Goal: Task Accomplishment & Management: Use online tool/utility

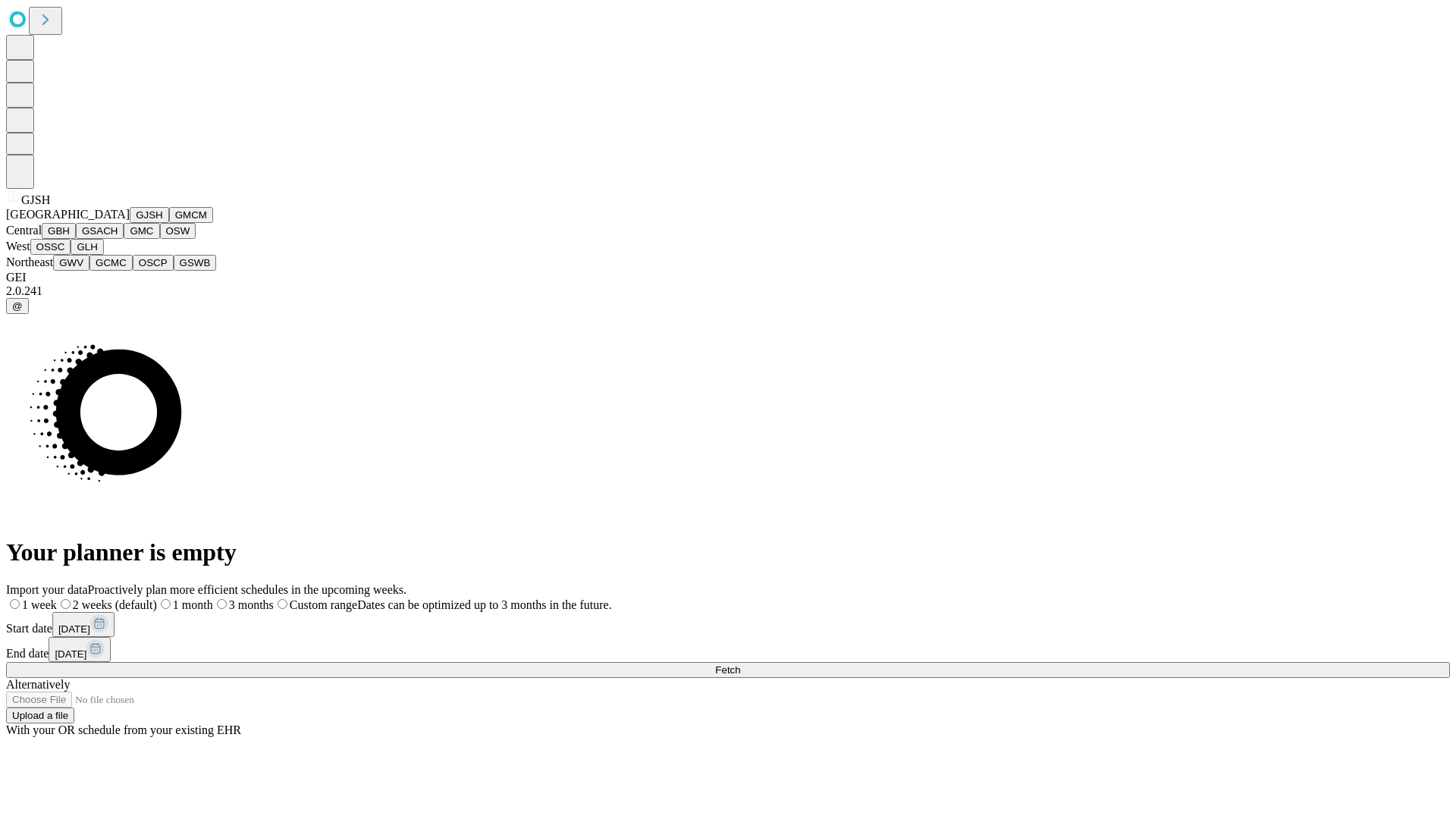
click at [129, 223] on button "GJSH" at bounding box center [149, 215] width 39 height 16
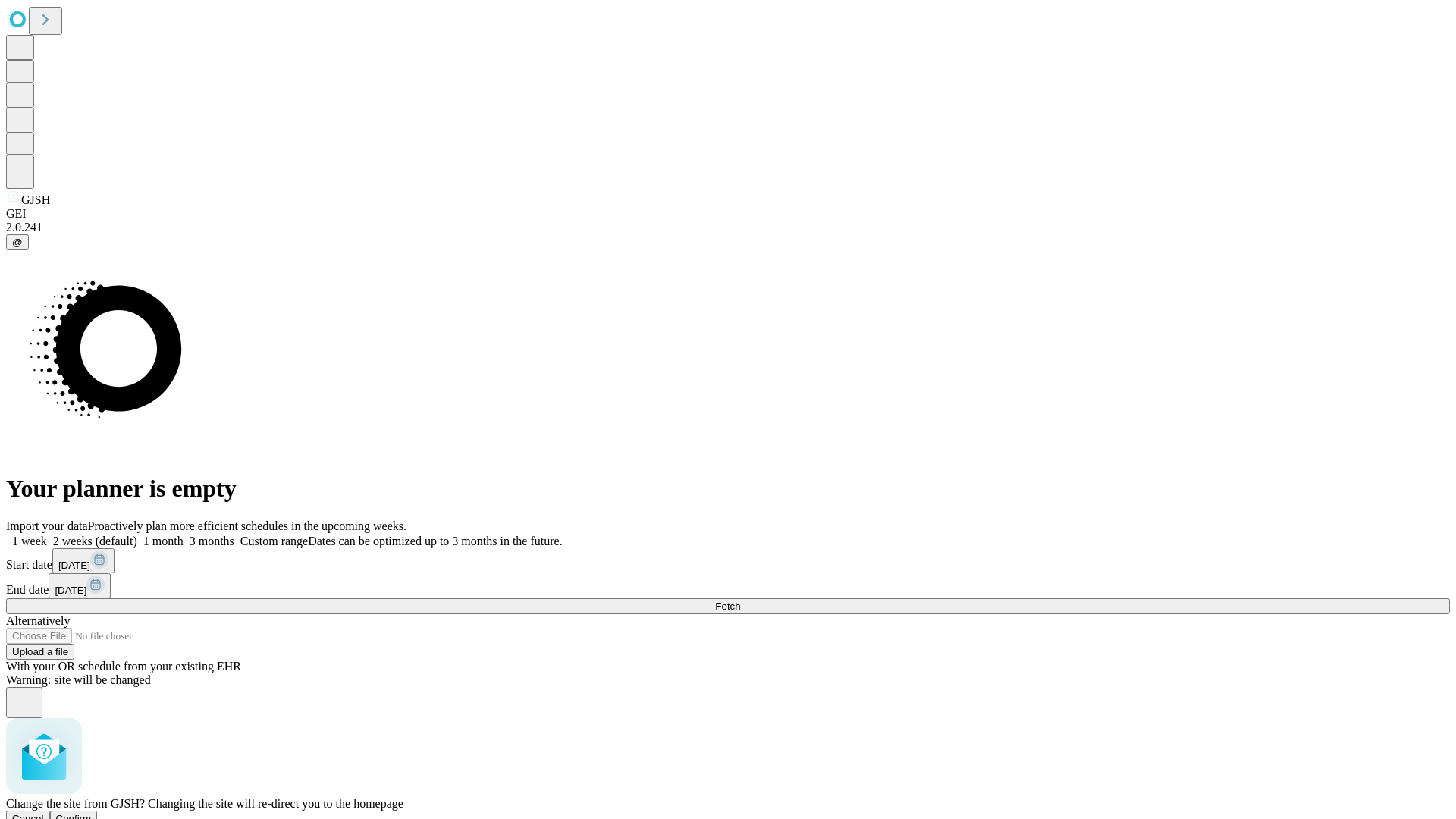
click at [92, 813] on span "Confirm" at bounding box center [73, 819] width 35 height 12
click at [137, 535] on label "2 weeks (default)" at bounding box center [92, 541] width 90 height 13
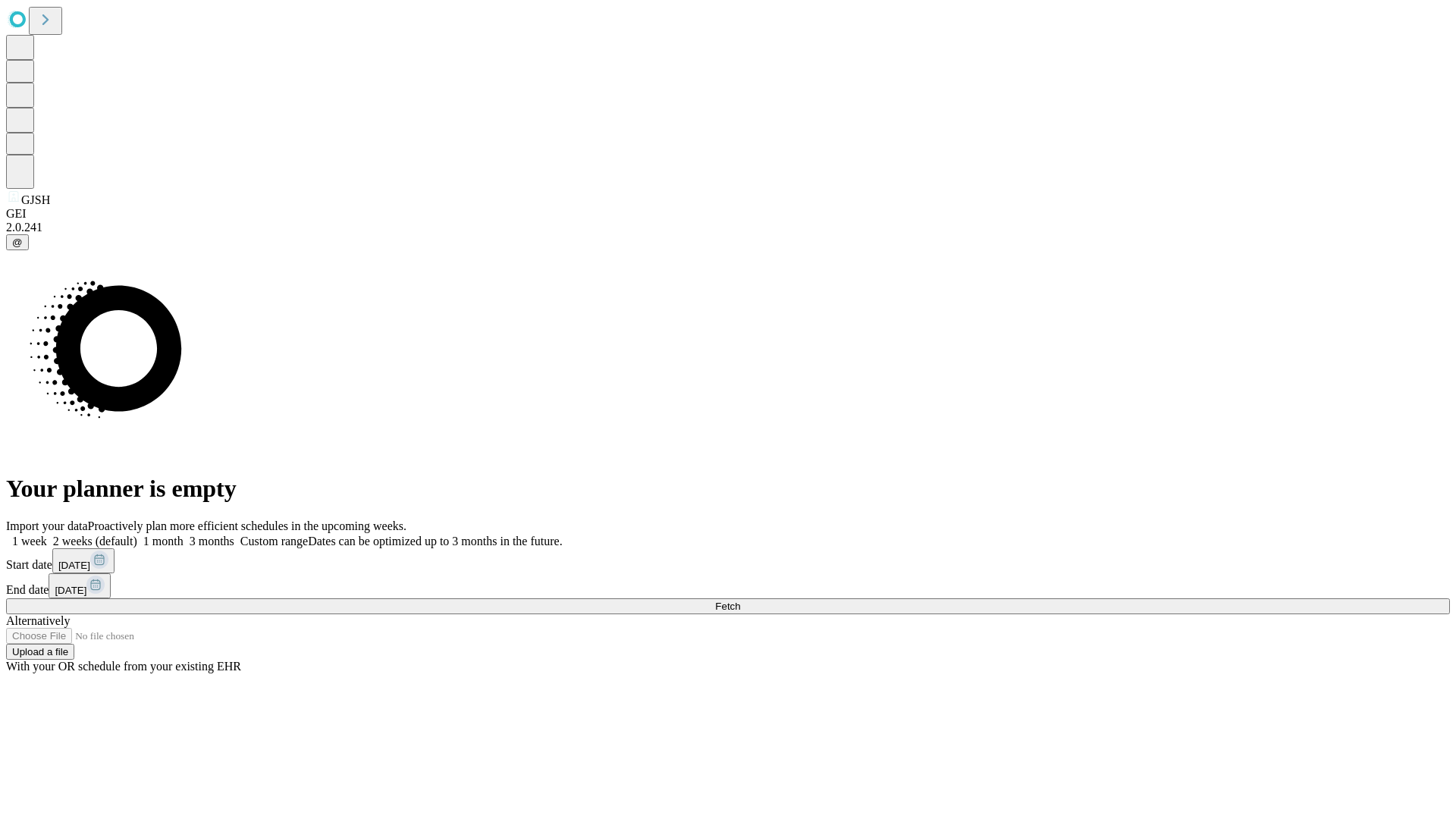
click at [740, 601] on span "Fetch" at bounding box center [728, 606] width 25 height 12
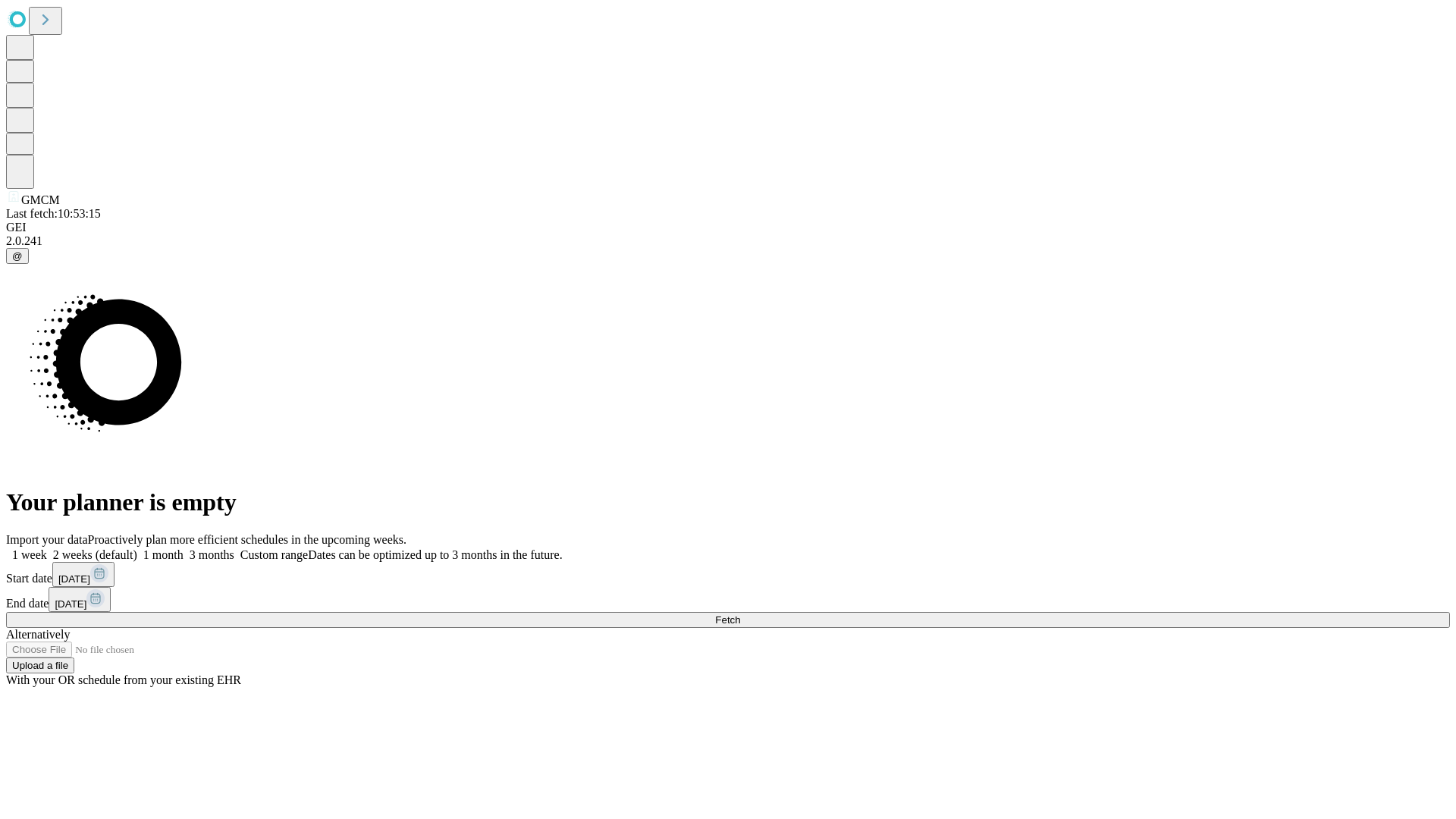
click at [137, 548] on label "2 weeks (default)" at bounding box center [92, 554] width 90 height 13
click at [740, 614] on span "Fetch" at bounding box center [728, 620] width 25 height 12
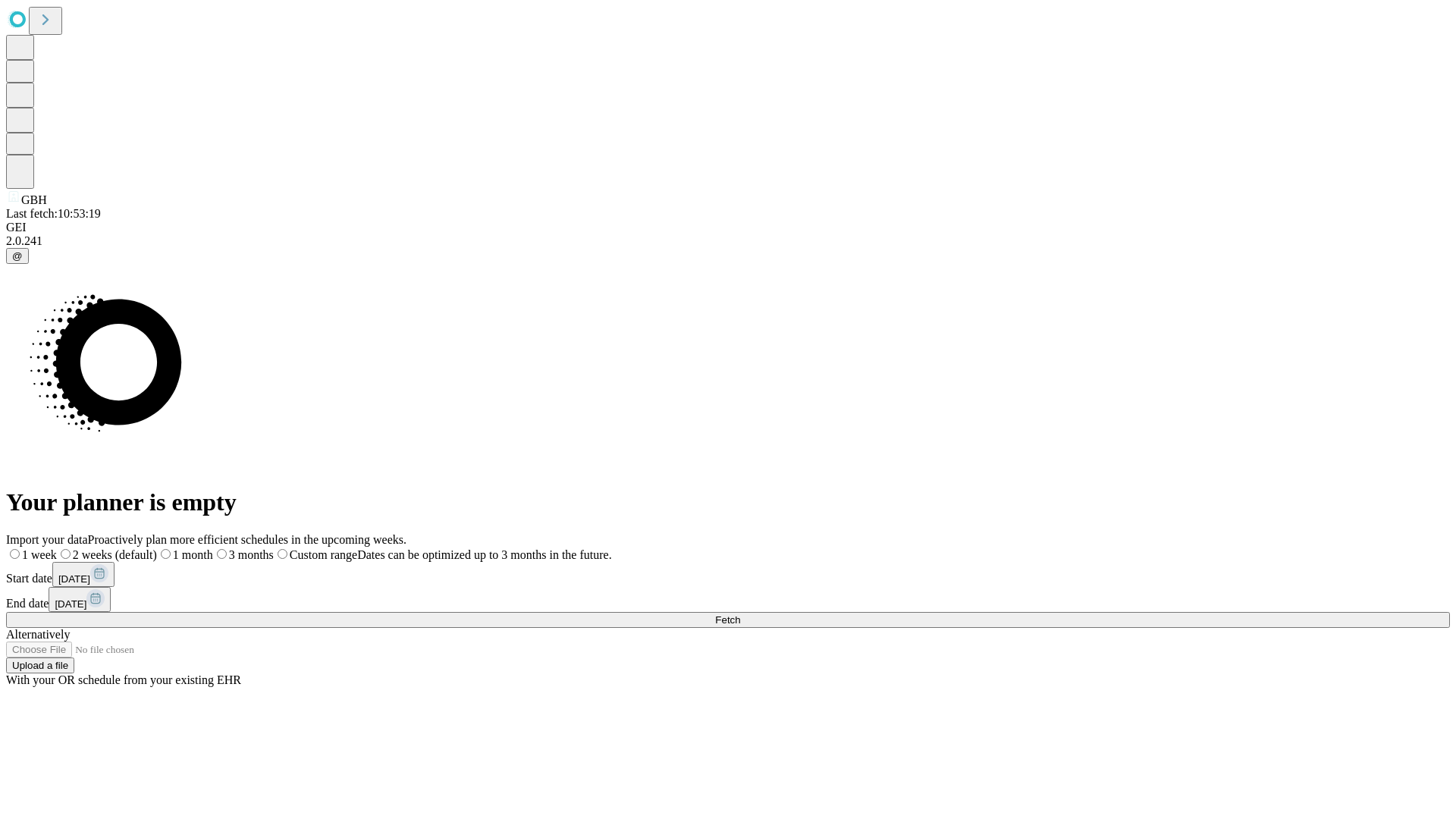
click at [157, 548] on label "2 weeks (default)" at bounding box center [107, 554] width 100 height 13
click at [740, 614] on span "Fetch" at bounding box center [728, 620] width 25 height 12
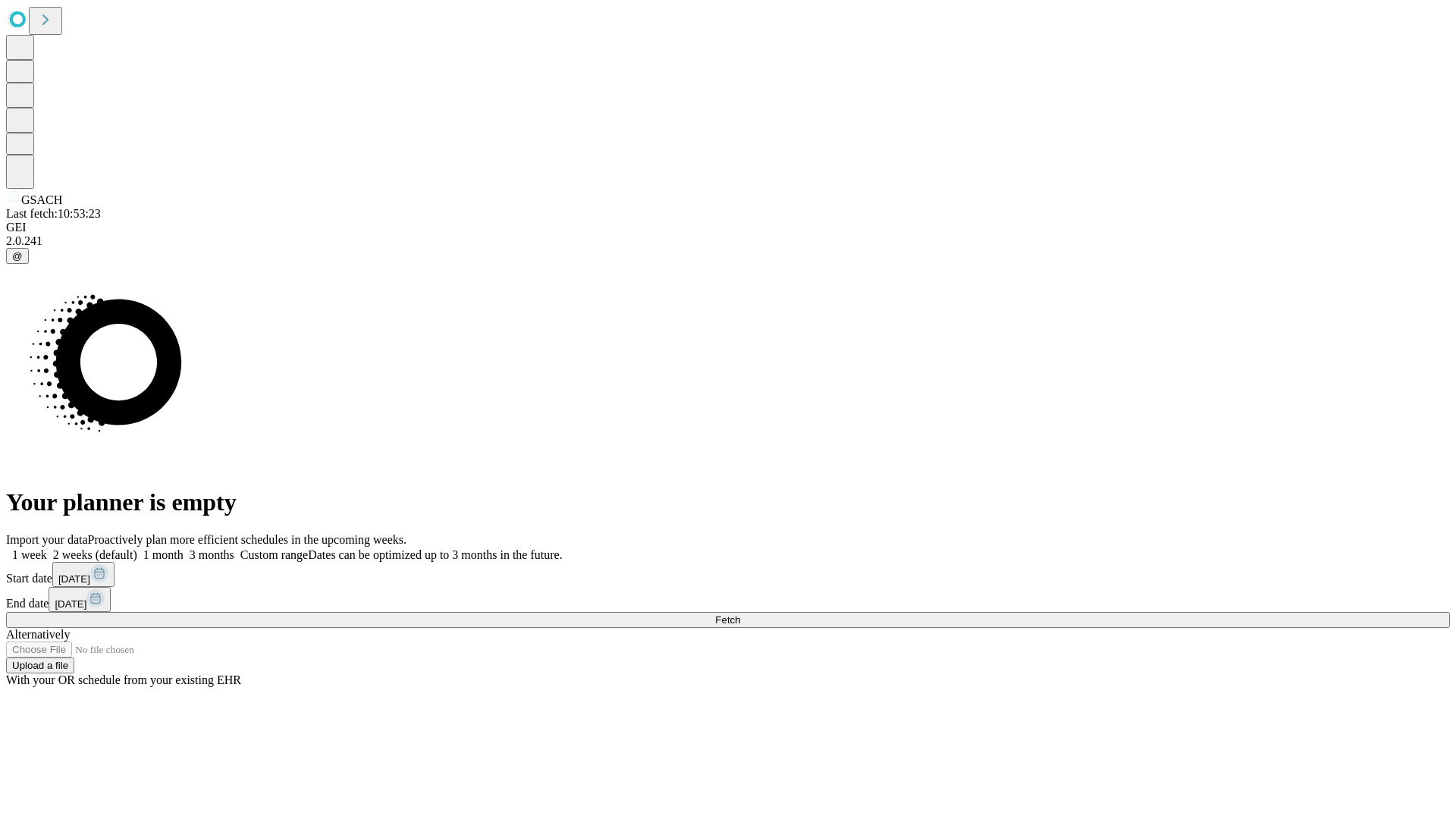
click at [137, 548] on label "2 weeks (default)" at bounding box center [92, 554] width 90 height 13
click at [740, 614] on span "Fetch" at bounding box center [728, 620] width 25 height 12
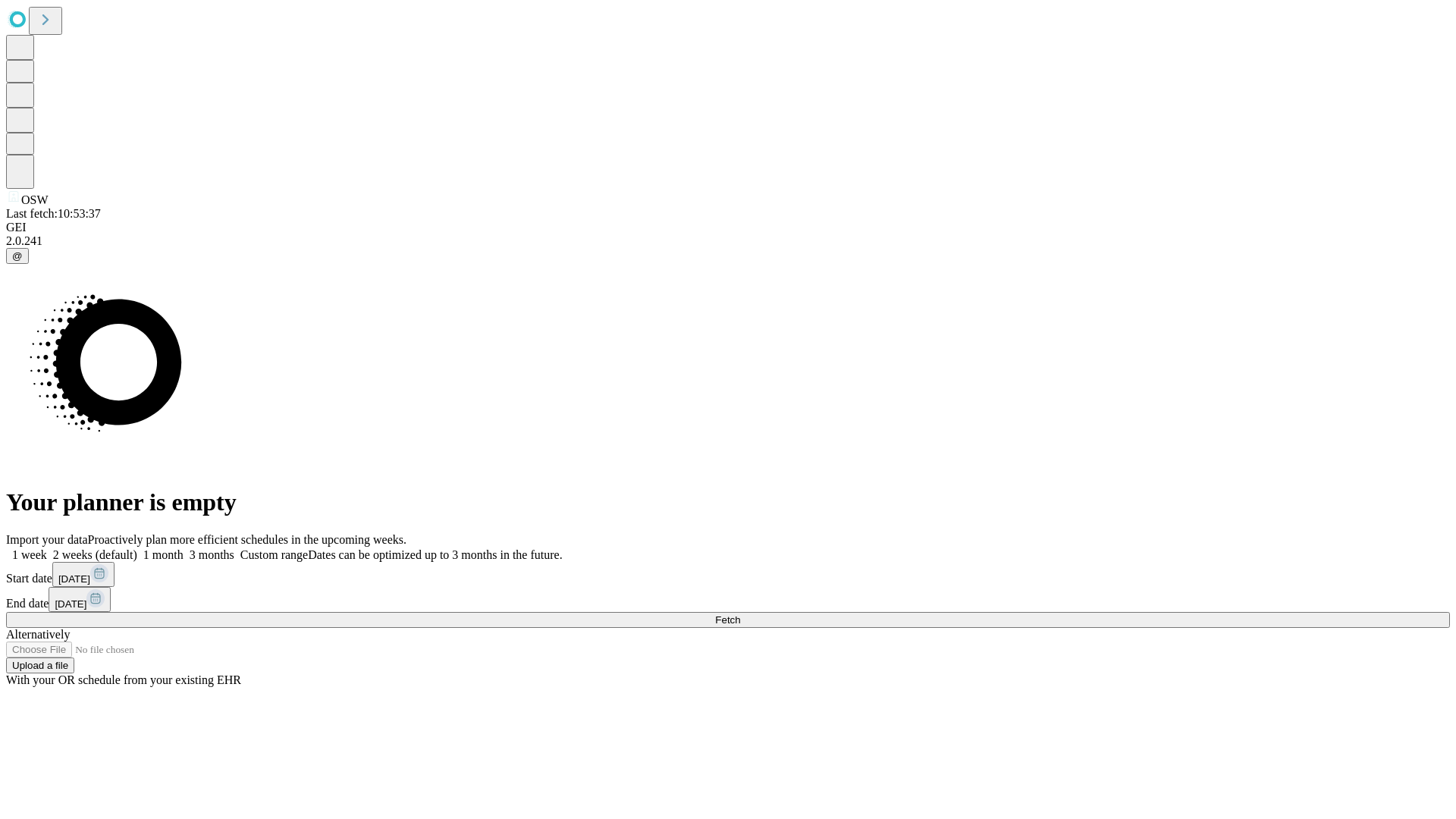
click at [137, 548] on label "2 weeks (default)" at bounding box center [92, 554] width 90 height 13
click at [740, 614] on span "Fetch" at bounding box center [728, 620] width 25 height 12
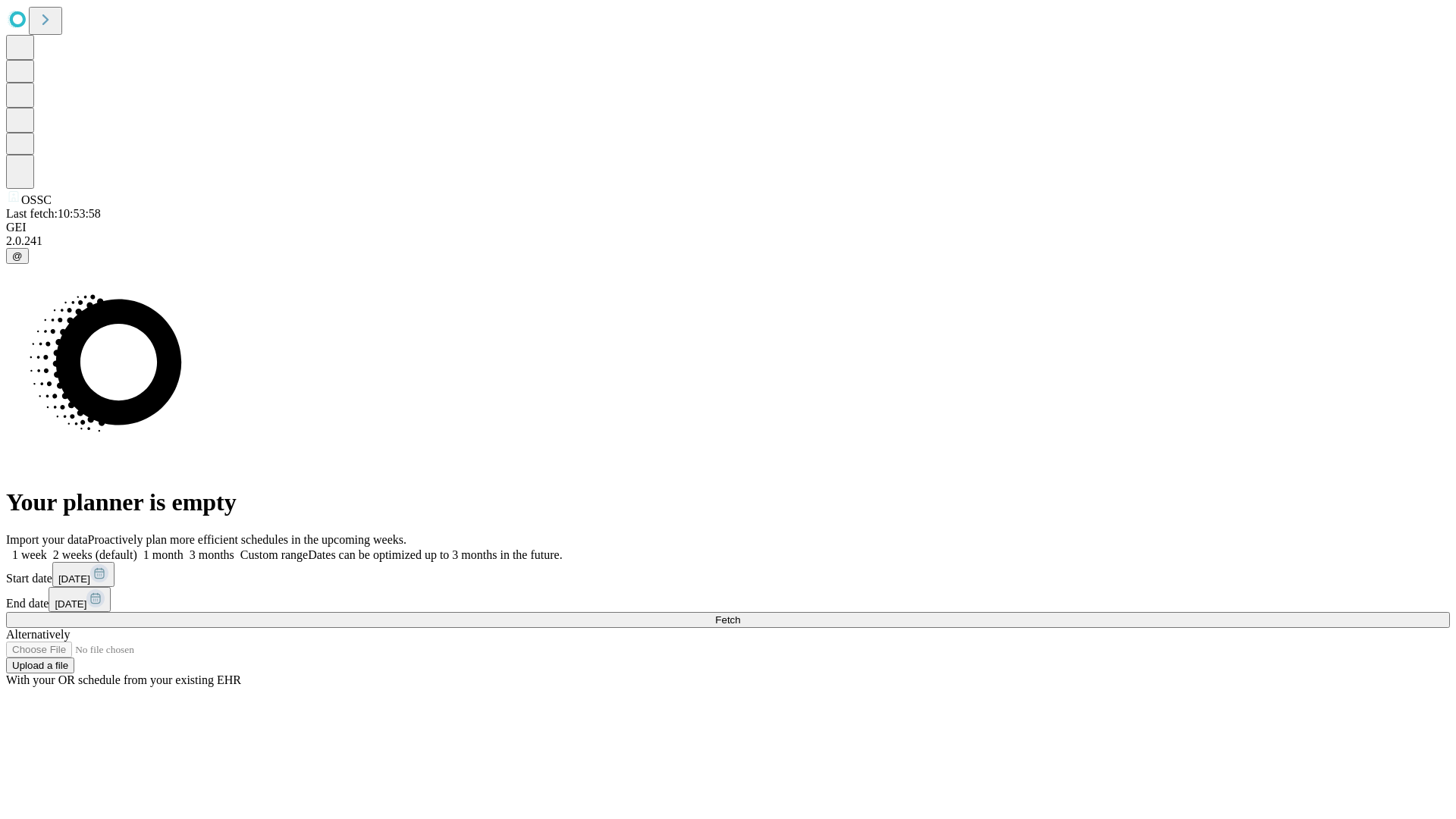
click at [137, 548] on label "2 weeks (default)" at bounding box center [92, 554] width 90 height 13
click at [740, 614] on span "Fetch" at bounding box center [728, 620] width 25 height 12
click at [137, 548] on label "2 weeks (default)" at bounding box center [92, 554] width 90 height 13
click at [740, 614] on span "Fetch" at bounding box center [728, 620] width 25 height 12
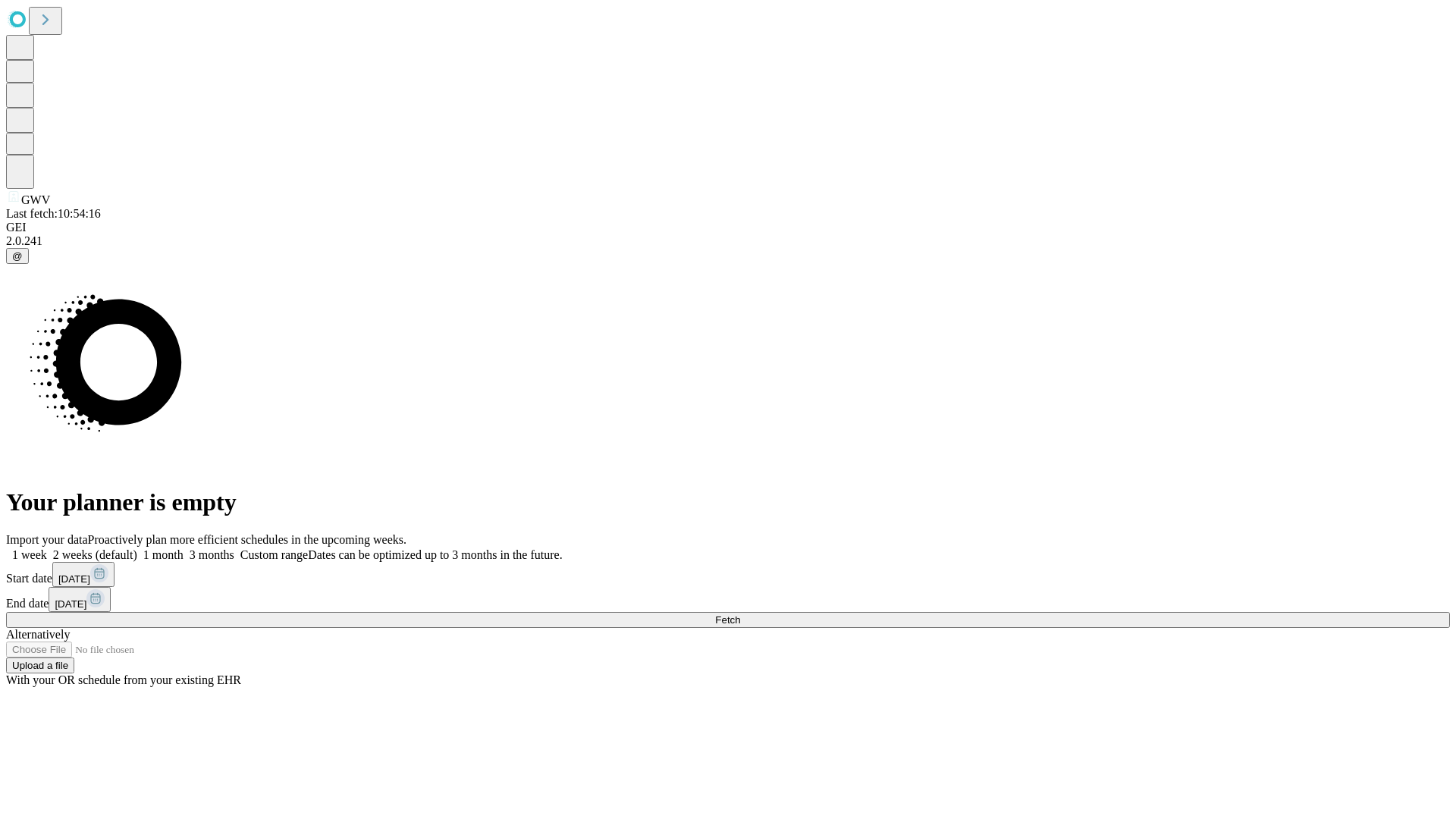
click at [137, 548] on label "2 weeks (default)" at bounding box center [92, 554] width 90 height 13
click at [740, 614] on span "Fetch" at bounding box center [728, 620] width 25 height 12
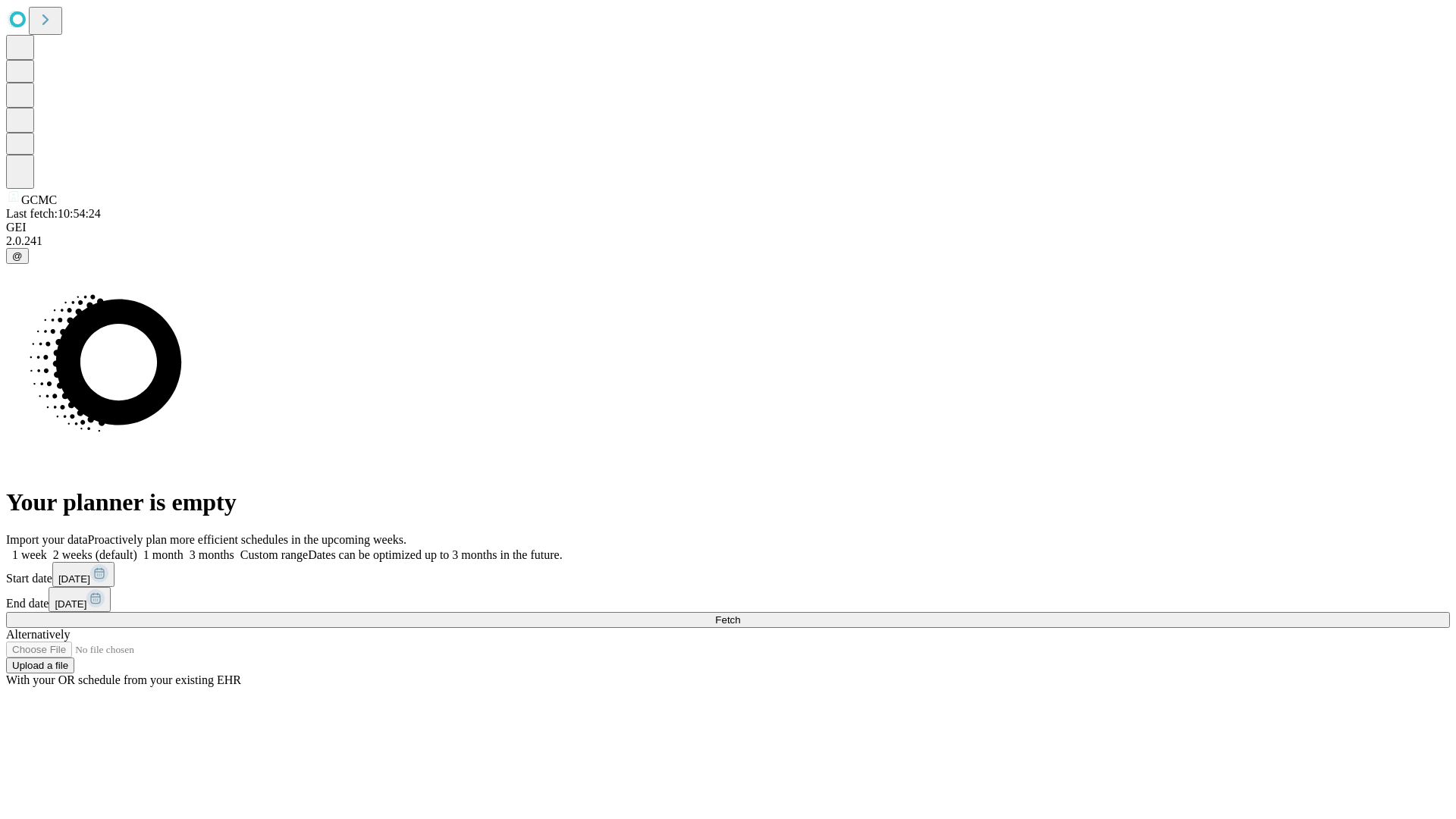
click at [740, 614] on span "Fetch" at bounding box center [728, 620] width 25 height 12
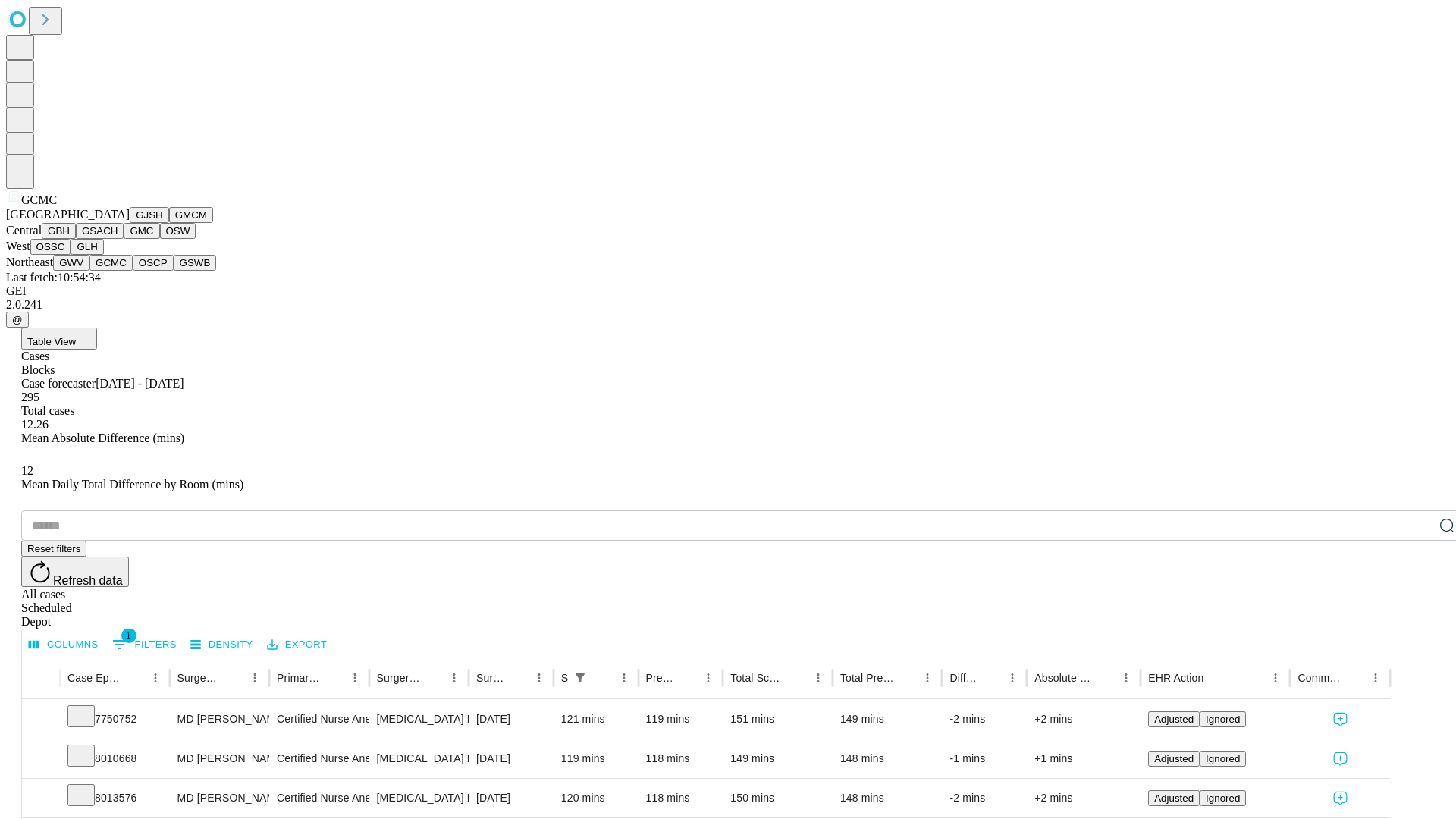
click at [132, 270] on button "OSCP" at bounding box center [153, 263] width 41 height 16
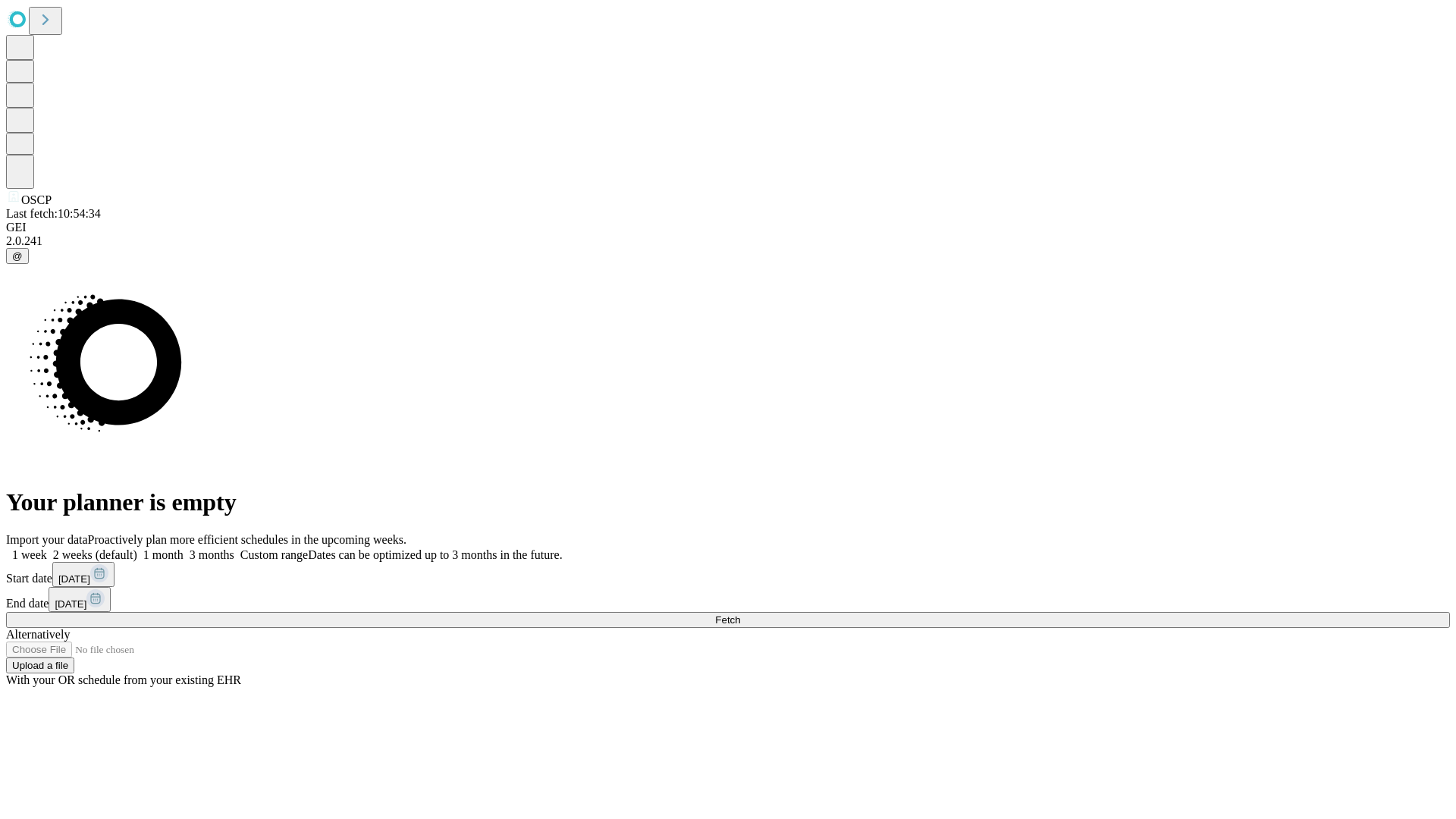
click at [137, 548] on label "2 weeks (default)" at bounding box center [92, 554] width 90 height 13
click at [740, 614] on span "Fetch" at bounding box center [728, 620] width 25 height 12
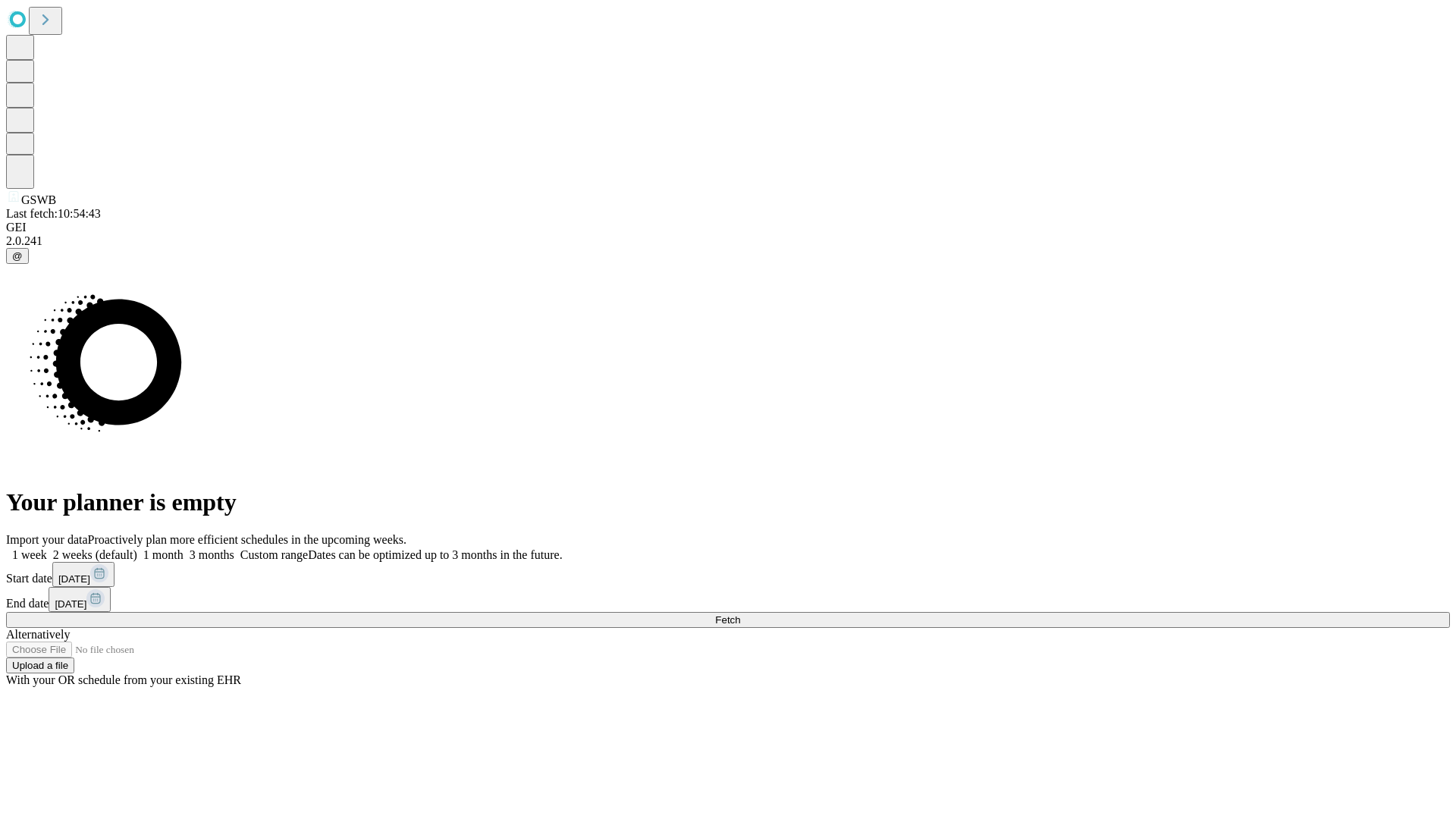
click at [137, 548] on label "2 weeks (default)" at bounding box center [92, 554] width 90 height 13
click at [740, 614] on span "Fetch" at bounding box center [728, 620] width 25 height 12
